Goal: Task Accomplishment & Management: Manage account settings

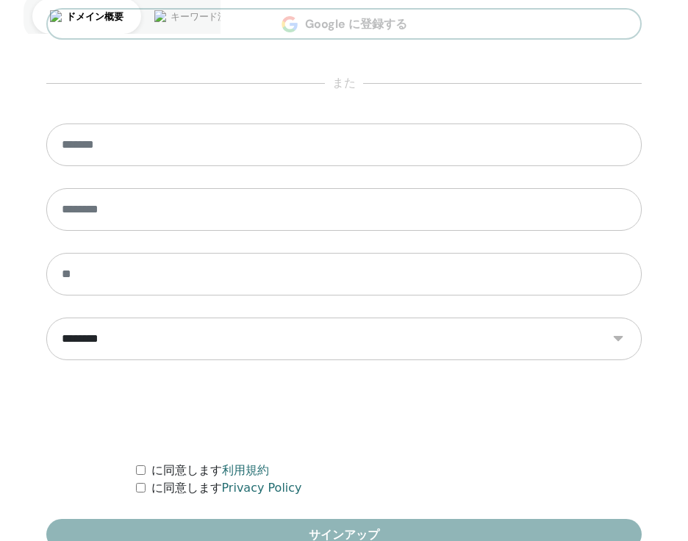
scroll to position [790, 0]
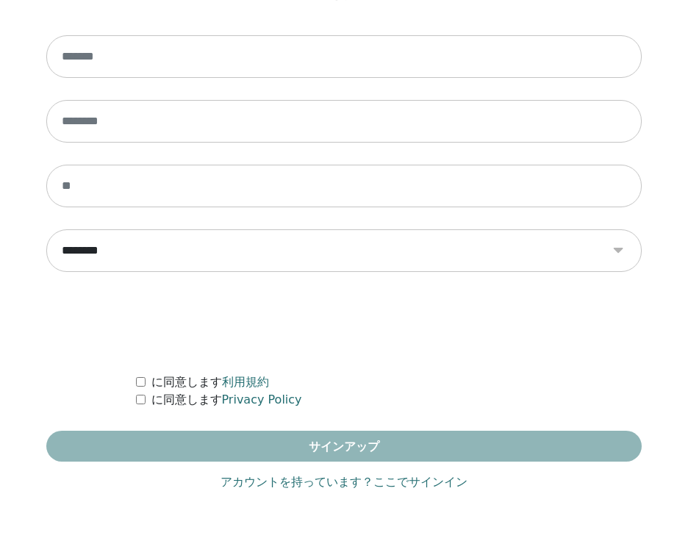
click at [280, 484] on link "アカウントを持っています？ここでサインイン" at bounding box center [344, 483] width 247 height 18
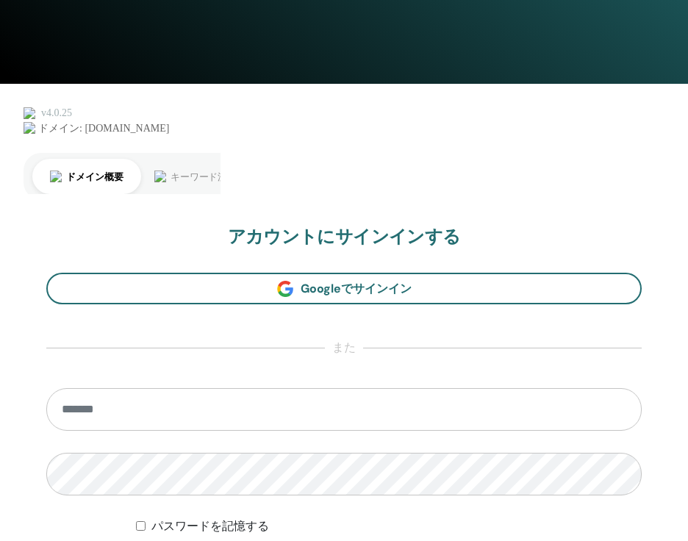
scroll to position [871, 0]
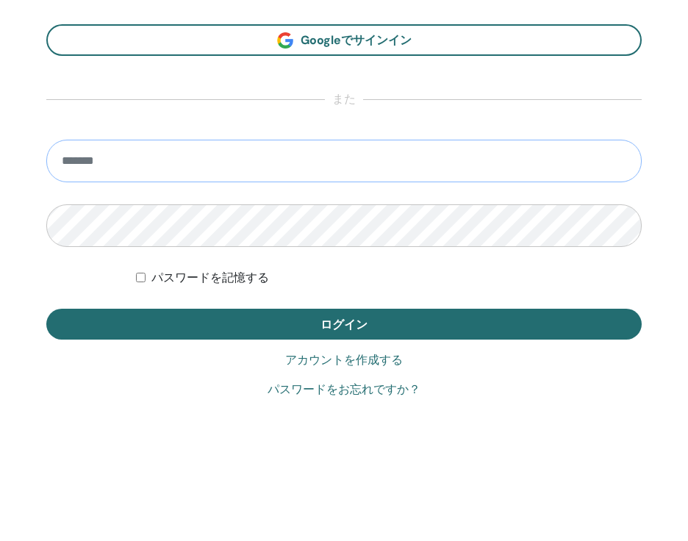
click at [319, 145] on input "email" at bounding box center [344, 161] width 596 height 43
type input "**********"
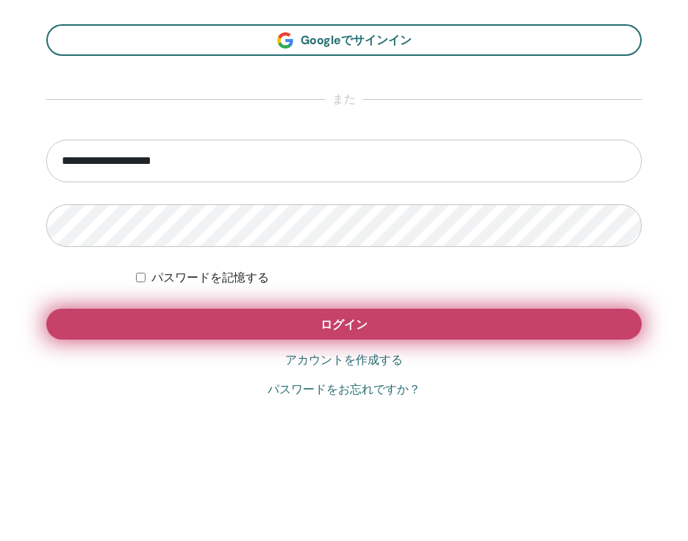
click at [220, 327] on button "ログイン" at bounding box center [344, 324] width 596 height 31
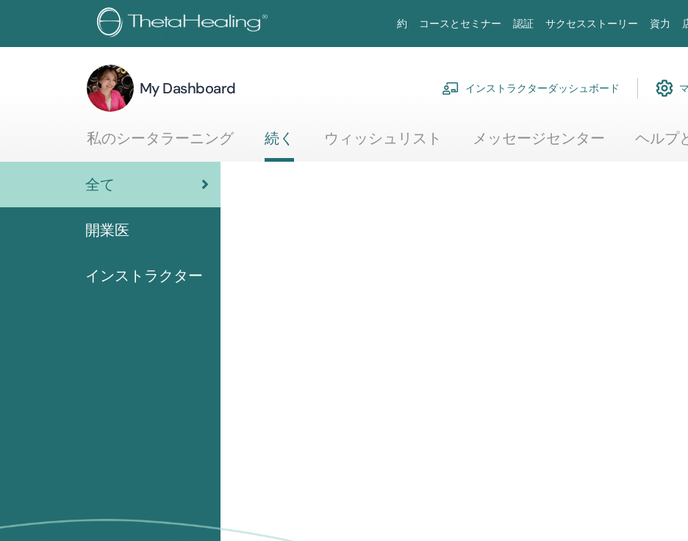
click at [528, 90] on link "インストラクターダッシュボード" at bounding box center [531, 88] width 178 height 32
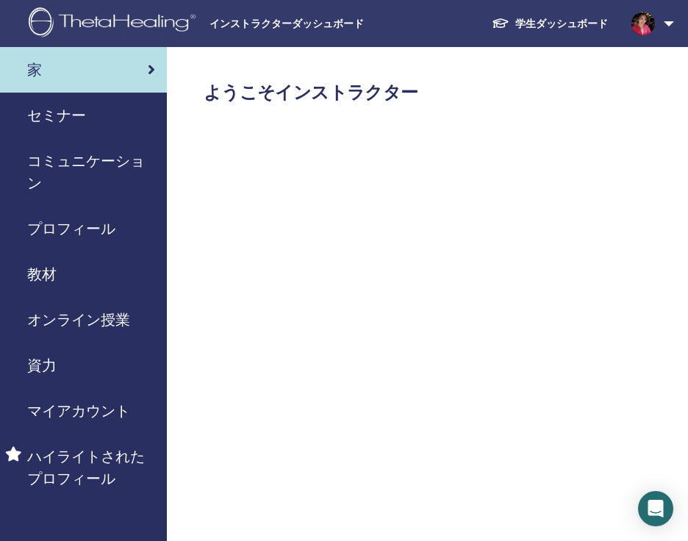
scroll to position [0, 110]
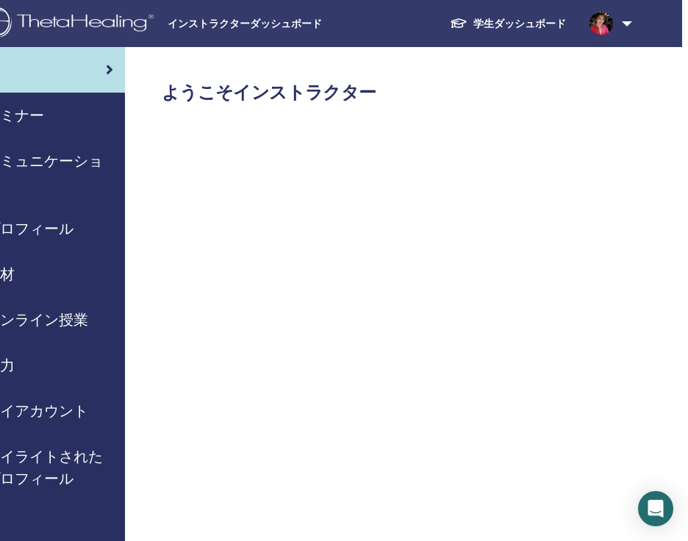
click at [82, 119] on div "セミナー" at bounding box center [7, 115] width 212 height 22
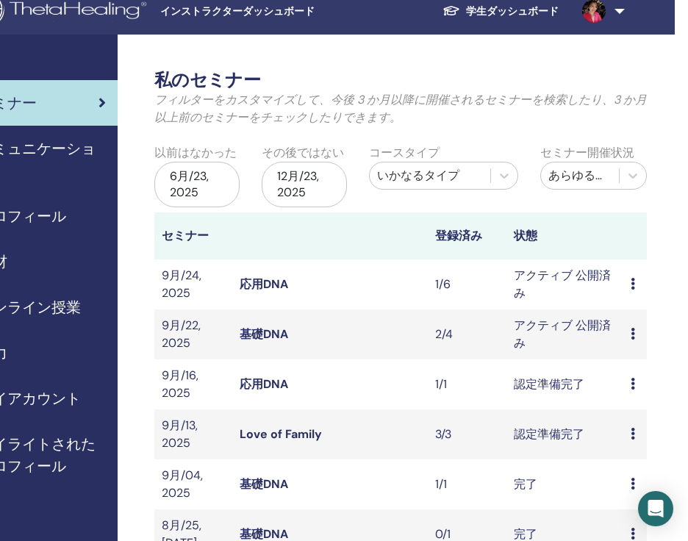
scroll to position [17, 118]
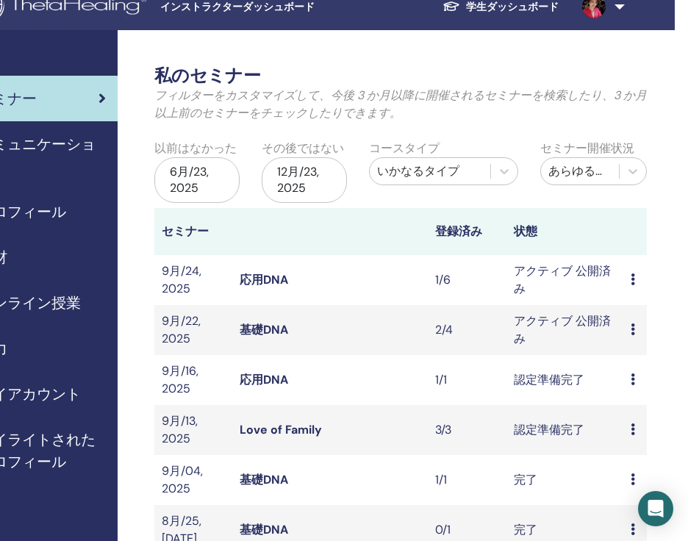
click at [629, 279] on td "プレビュー 編集 出席者 キャンセル" at bounding box center [636, 280] width 24 height 50
click at [637, 279] on div "プレビュー 編集 出席者 キャンセル" at bounding box center [635, 280] width 9 height 18
click at [627, 386] on link "編集" at bounding box center [629, 392] width 12 height 33
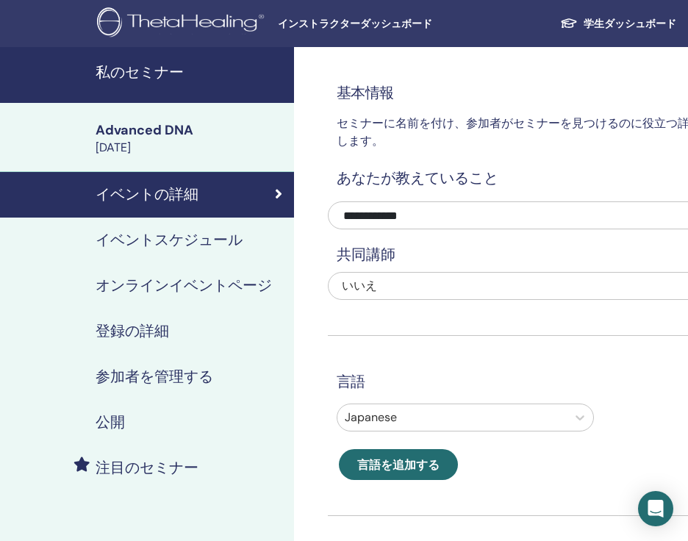
click at [180, 243] on h4 "イベントスケジュール" at bounding box center [169, 240] width 147 height 22
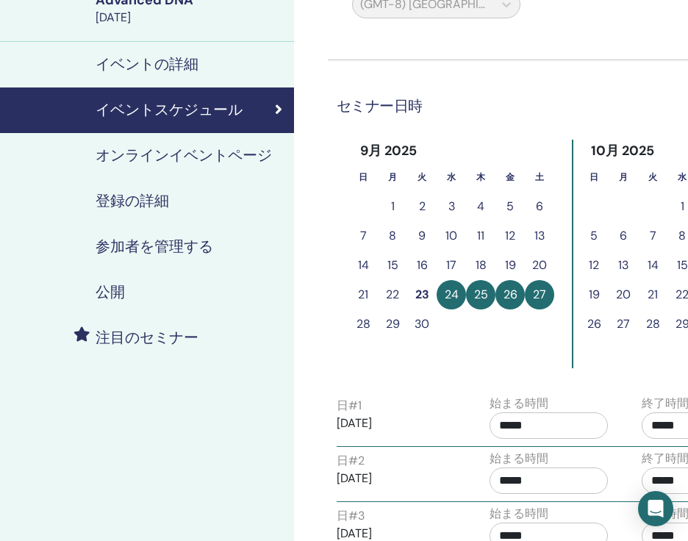
scroll to position [126, 0]
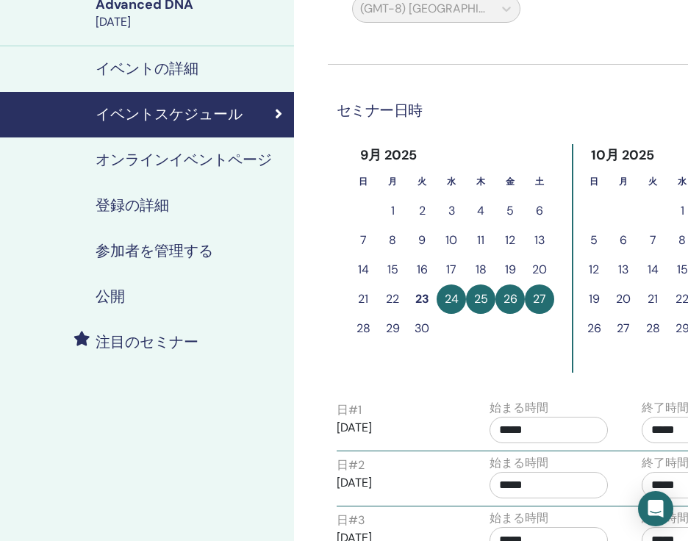
click at [194, 163] on h4 "オンラインイベントページ" at bounding box center [184, 160] width 176 height 22
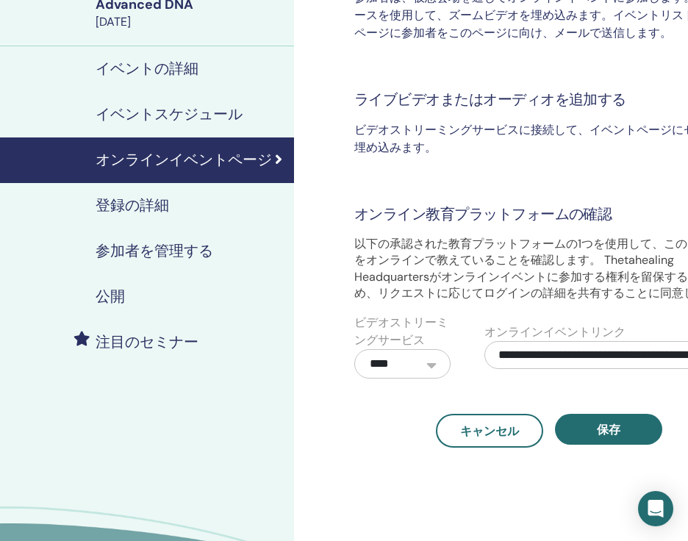
click at [194, 213] on div "登録の詳細" at bounding box center [147, 206] width 271 height 22
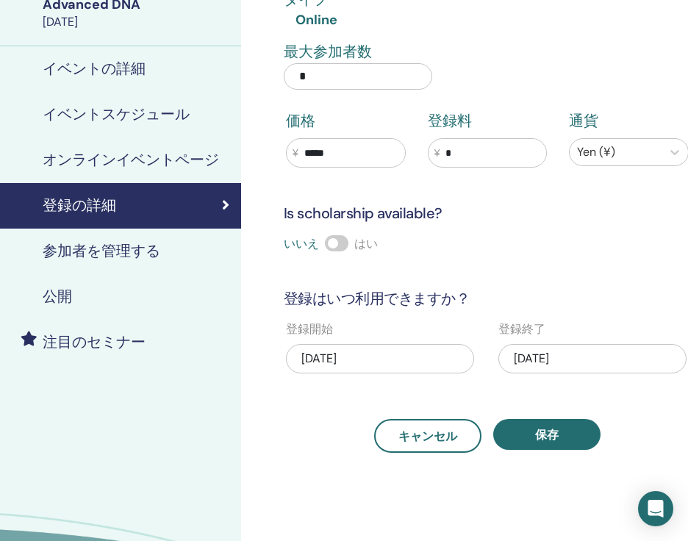
scroll to position [126, 56]
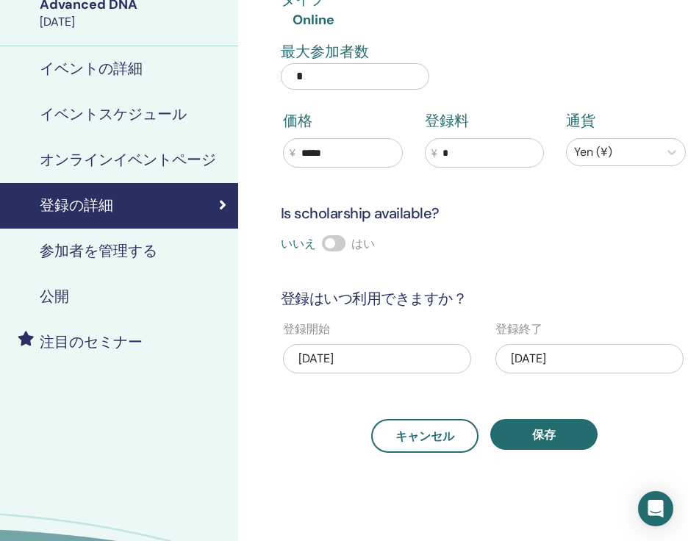
drag, startPoint x: 363, startPoint y: 80, endPoint x: 265, endPoint y: 74, distance: 98.7
click at [265, 74] on div "最大参加者数 *" at bounding box center [473, 69] width 425 height 57
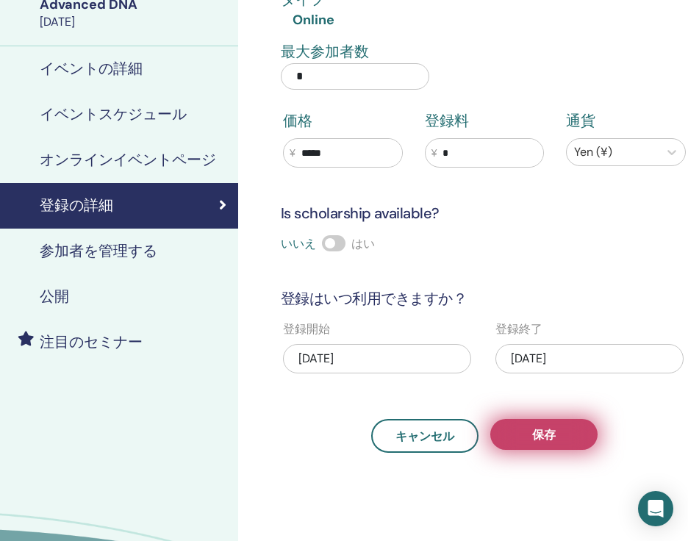
type input "*"
click at [538, 429] on span "保存" at bounding box center [544, 434] width 24 height 15
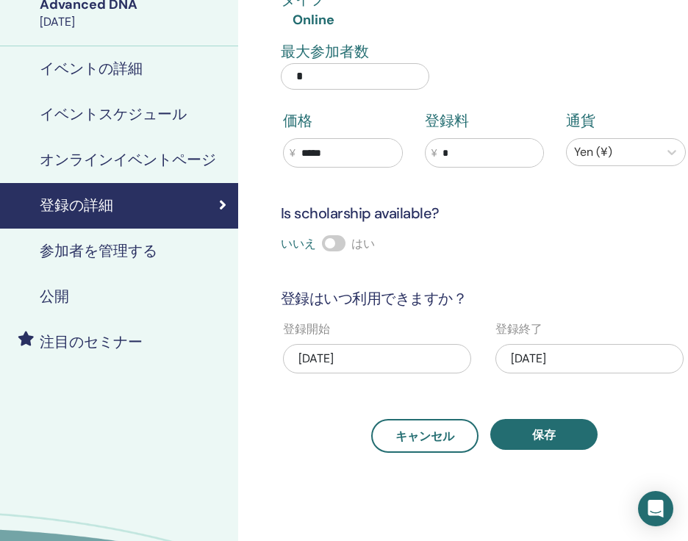
scroll to position [0, 56]
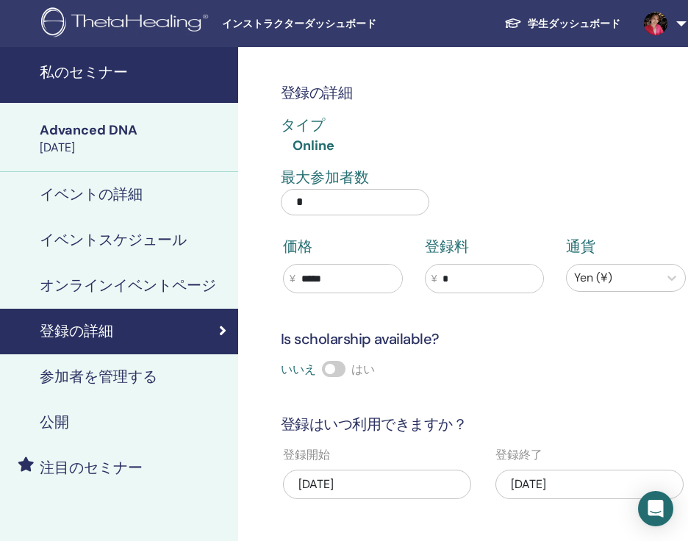
click at [157, 195] on div "イベントの詳細" at bounding box center [91, 195] width 271 height 22
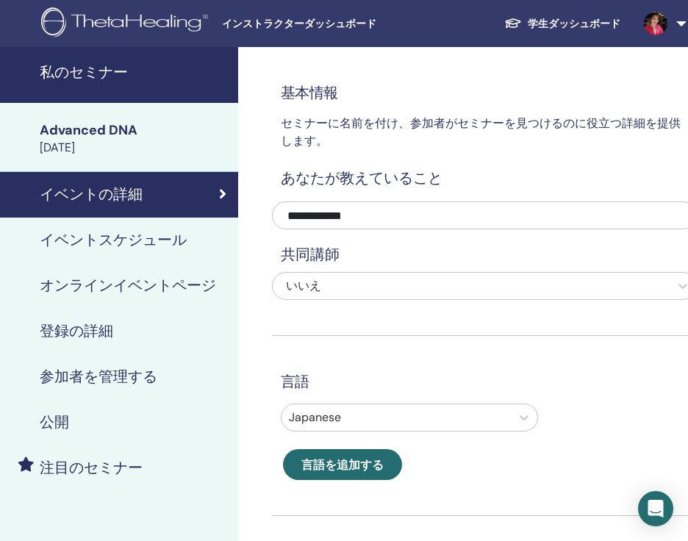
click at [134, 416] on div "公開" at bounding box center [91, 423] width 271 height 22
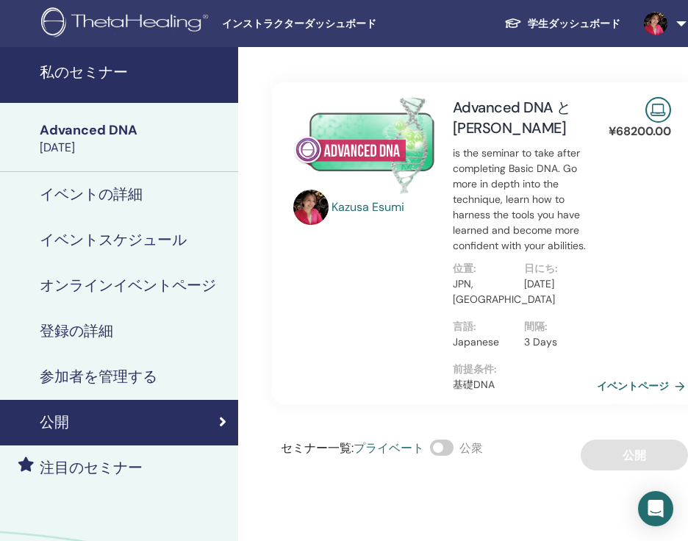
click at [612, 385] on link "イベントページ" at bounding box center [644, 386] width 94 height 22
click at [365, 29] on span "インストラクターダッシュボード" at bounding box center [332, 23] width 221 height 15
click at [107, 68] on h4 "私のセミナー" at bounding box center [135, 73] width 190 height 22
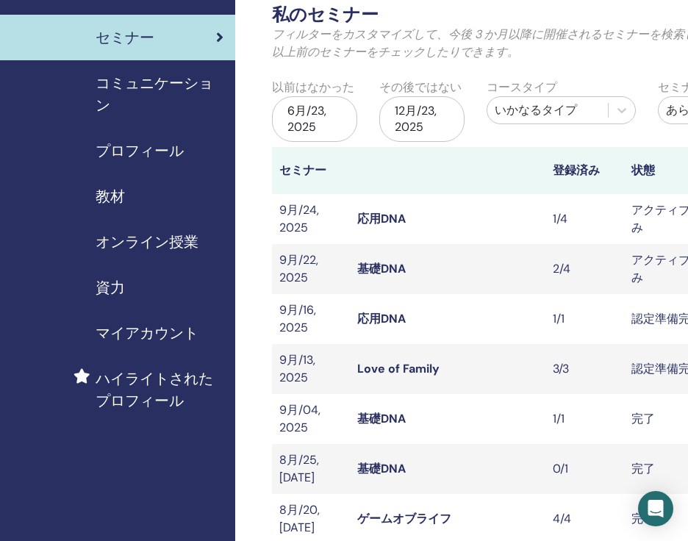
scroll to position [143, 0]
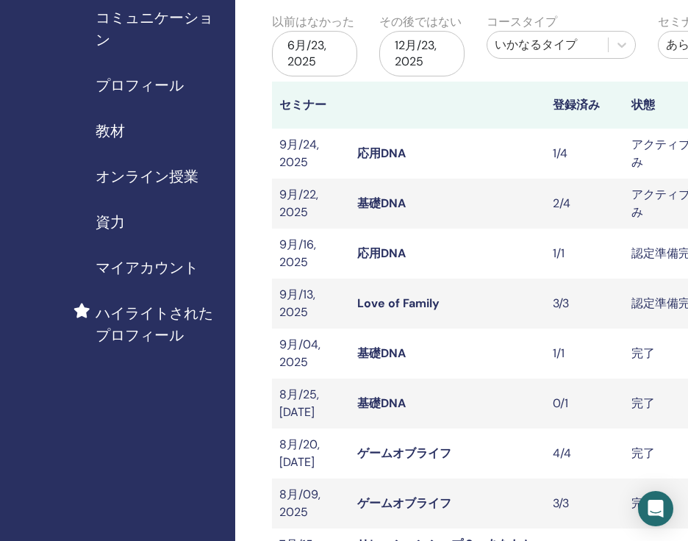
click at [121, 221] on span "資力" at bounding box center [110, 222] width 29 height 22
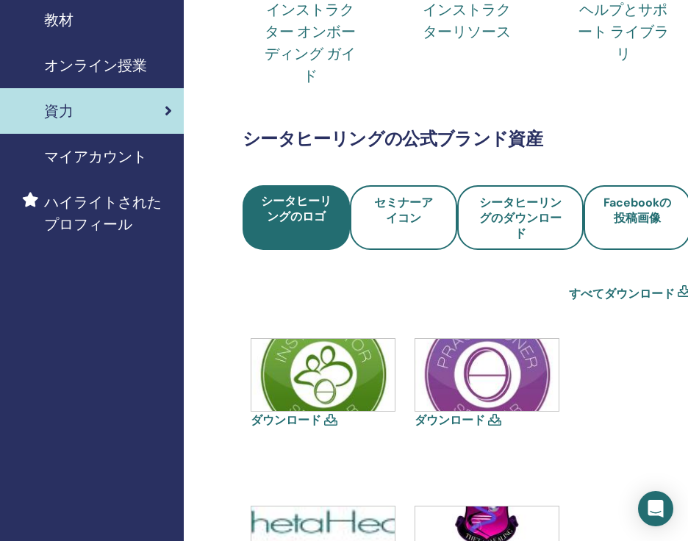
scroll to position [254, 0]
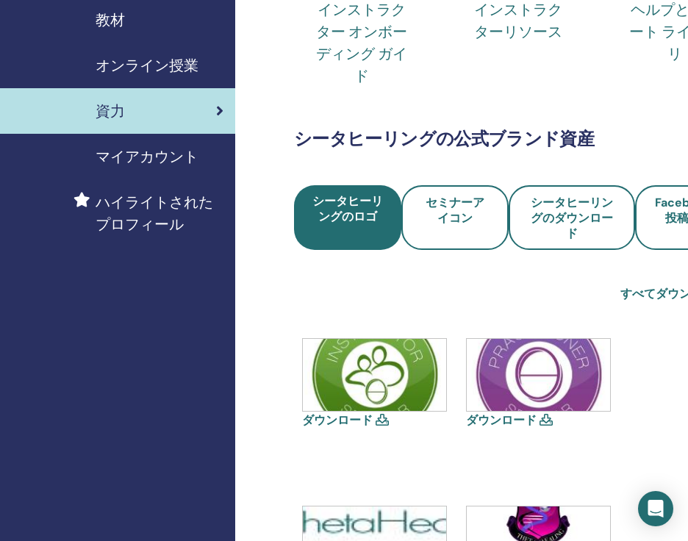
click at [154, 68] on span "オンライン授業" at bounding box center [147, 65] width 103 height 22
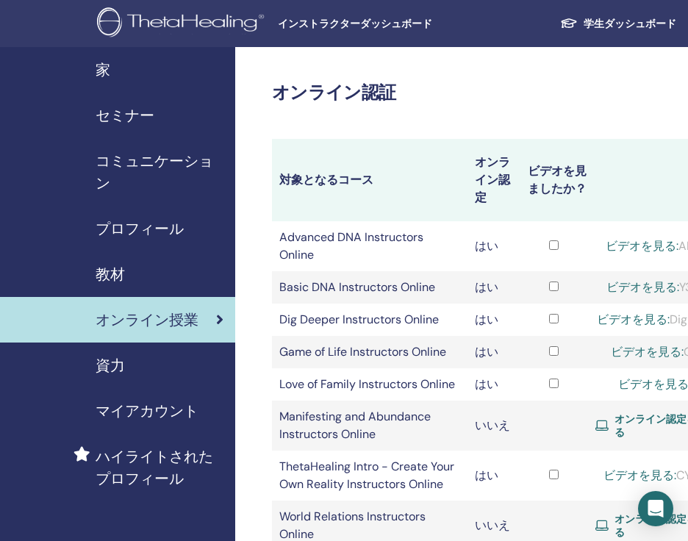
click at [134, 279] on div "教材" at bounding box center [118, 274] width 212 height 22
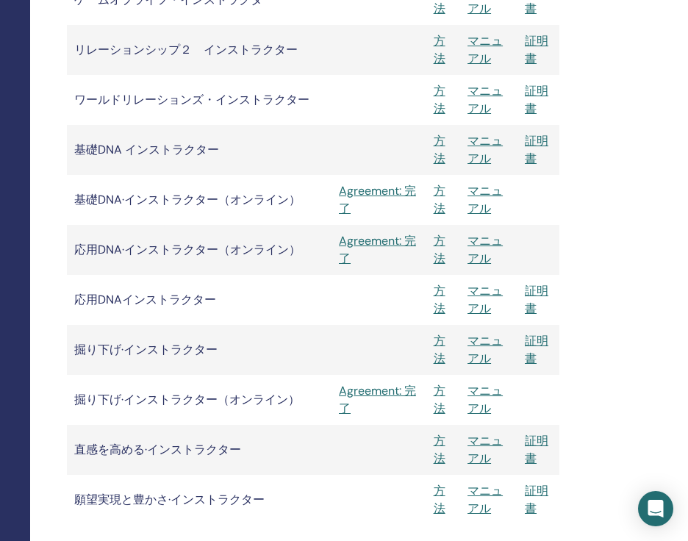
scroll to position [1785, 205]
click at [477, 246] on link "マニュアル" at bounding box center [485, 248] width 35 height 33
click at [481, 243] on link "マニュアル" at bounding box center [485, 248] width 35 height 33
